Goal: Task Accomplishment & Management: Complete application form

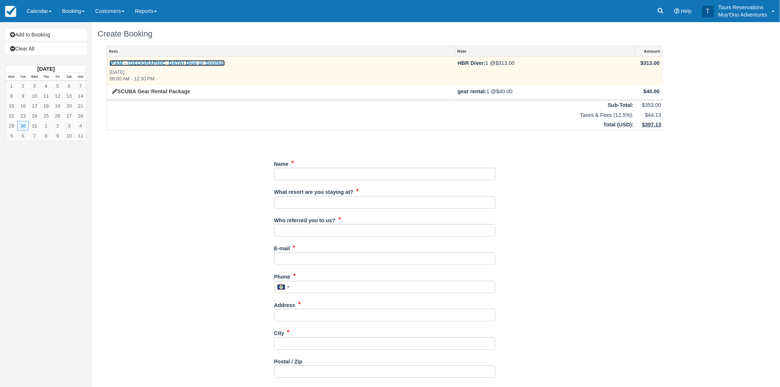
click at [169, 61] on link "AM - Belize Barrier Reef Dive or Snorkel" at bounding box center [167, 63] width 115 height 6
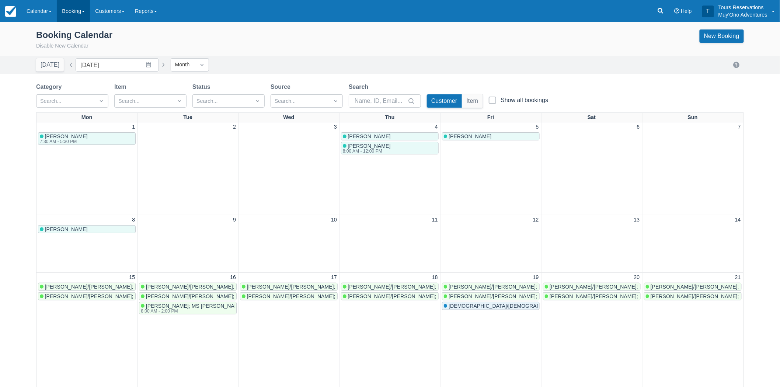
click at [76, 11] on link "Booking" at bounding box center [73, 11] width 33 height 22
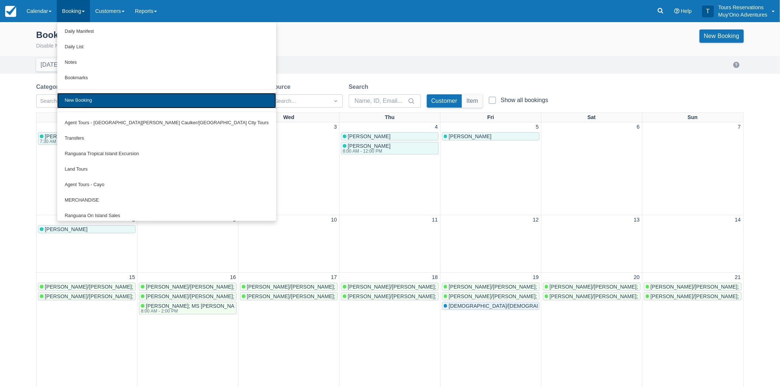
click at [90, 101] on link "New Booking" at bounding box center [166, 100] width 219 height 15
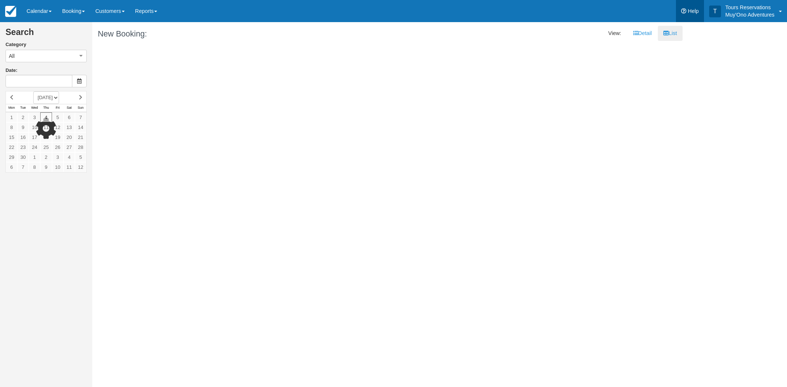
type input "09/05/25"
